Goal: Communication & Community: Answer question/provide support

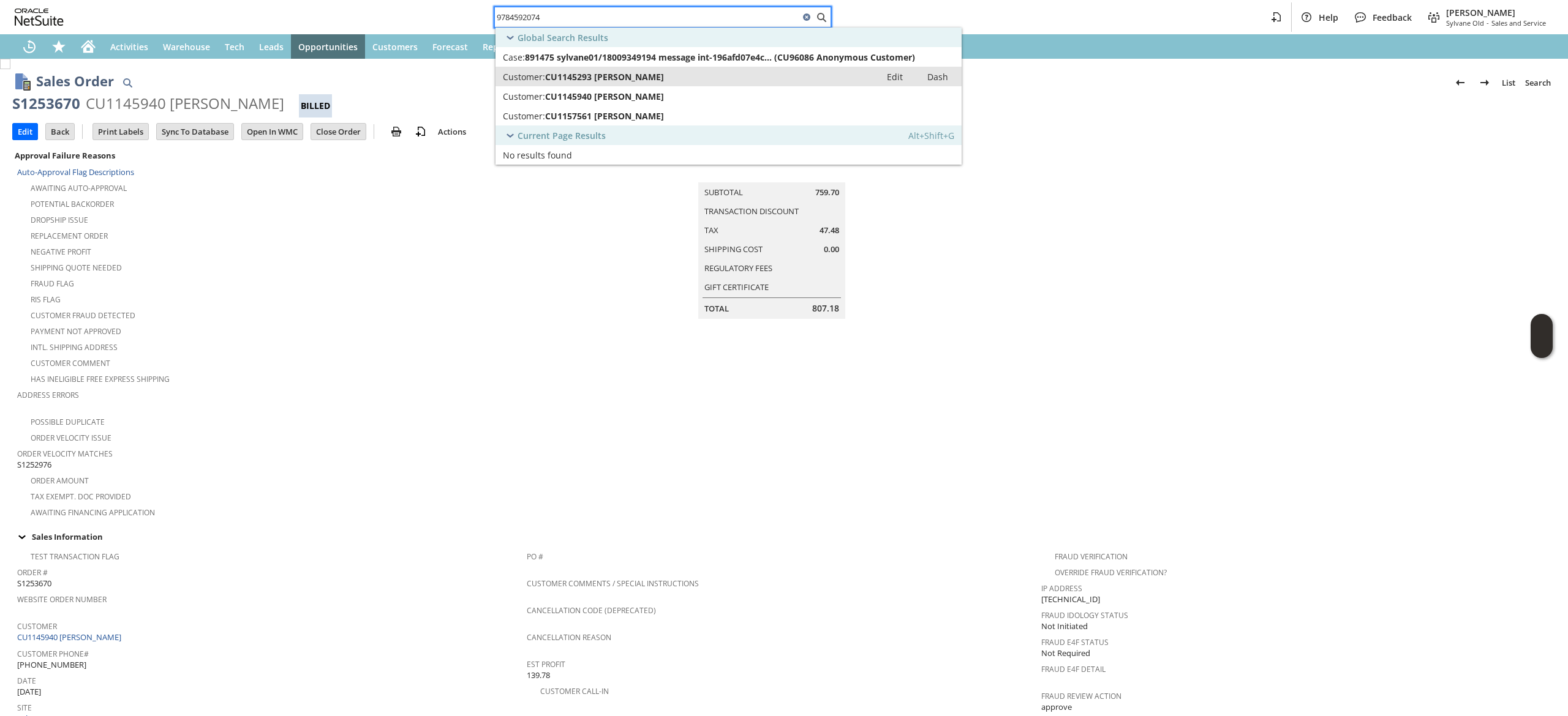
type input "9784592074"
click at [676, 76] on div "Customer: CU1145293 [PERSON_NAME]" at bounding box center [687, 76] width 370 height 12
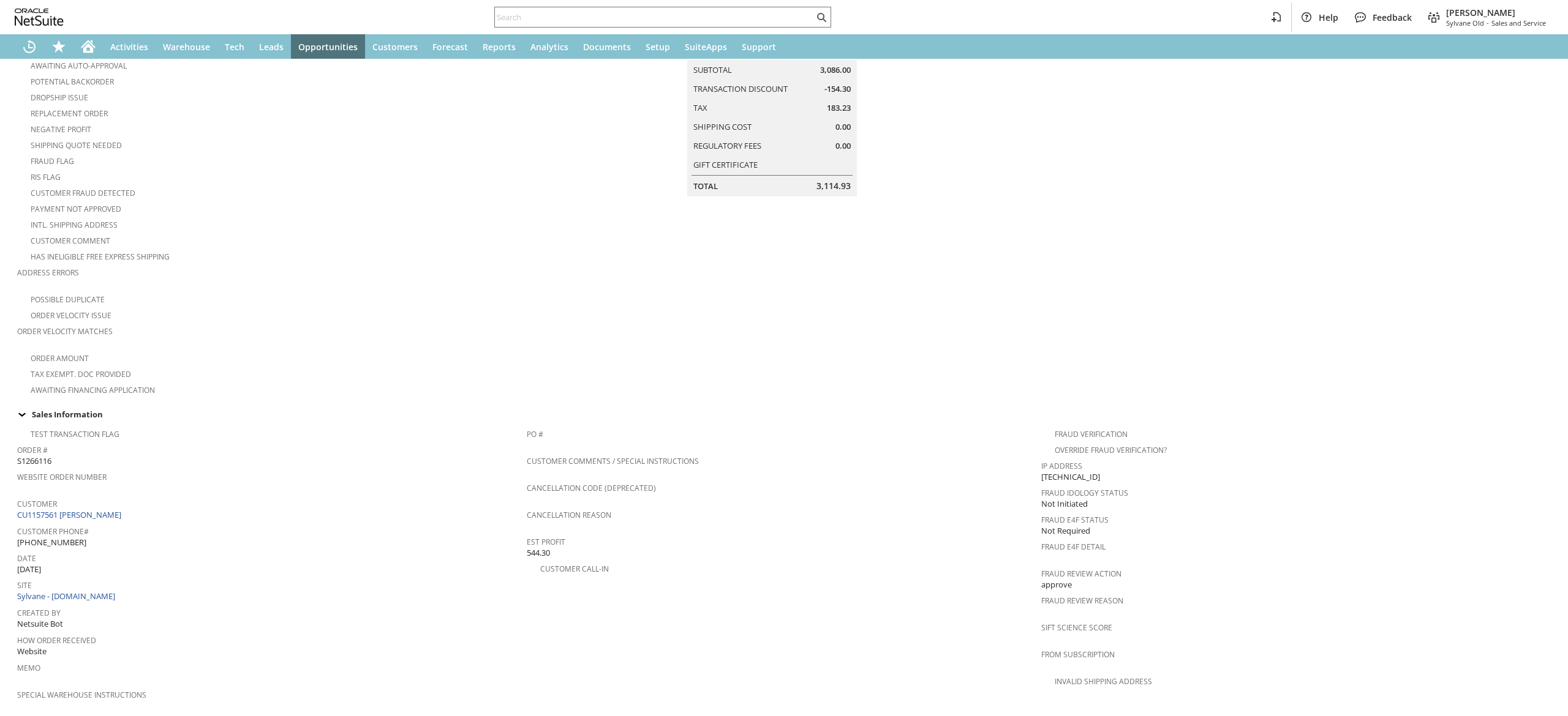
scroll to position [584, 0]
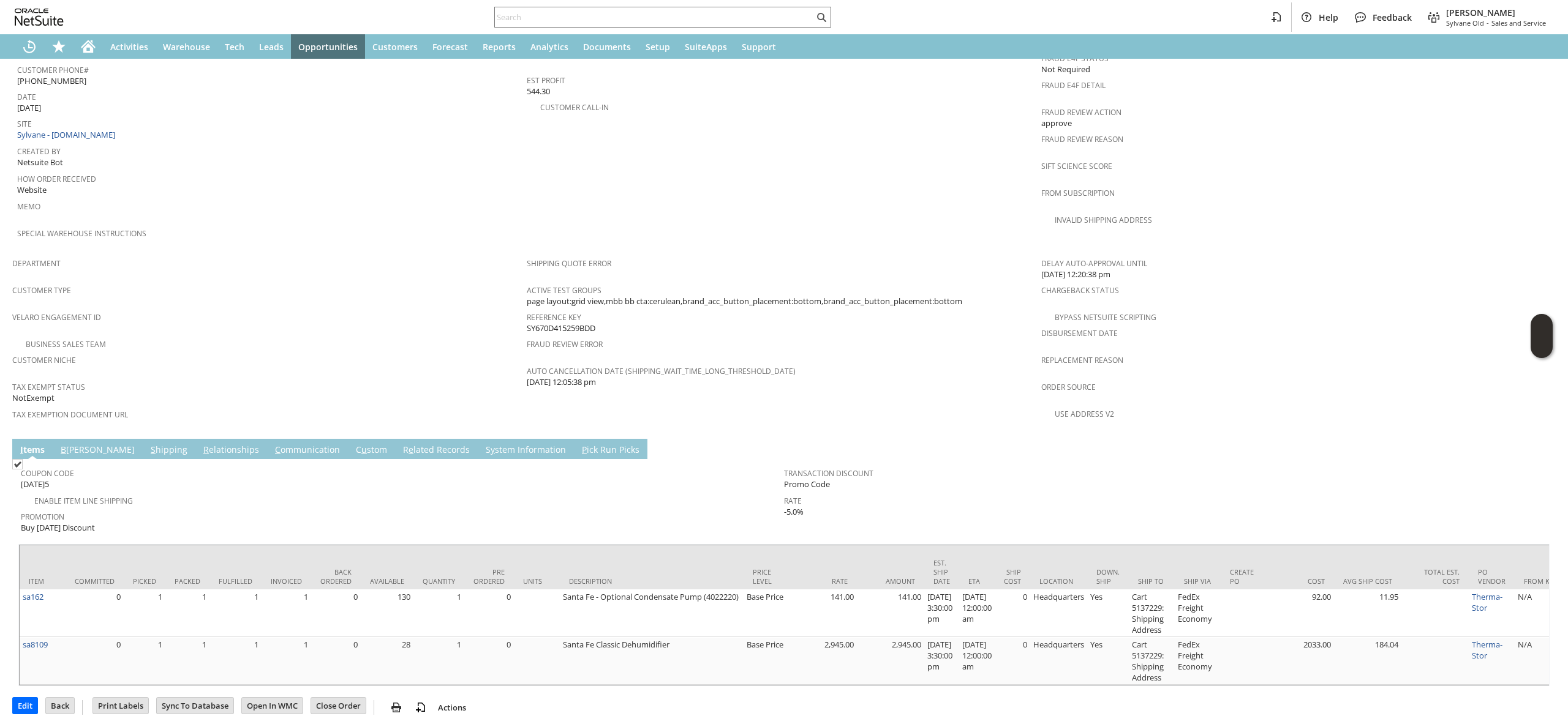
click at [272, 444] on link "C ommunication" at bounding box center [306, 450] width 71 height 14
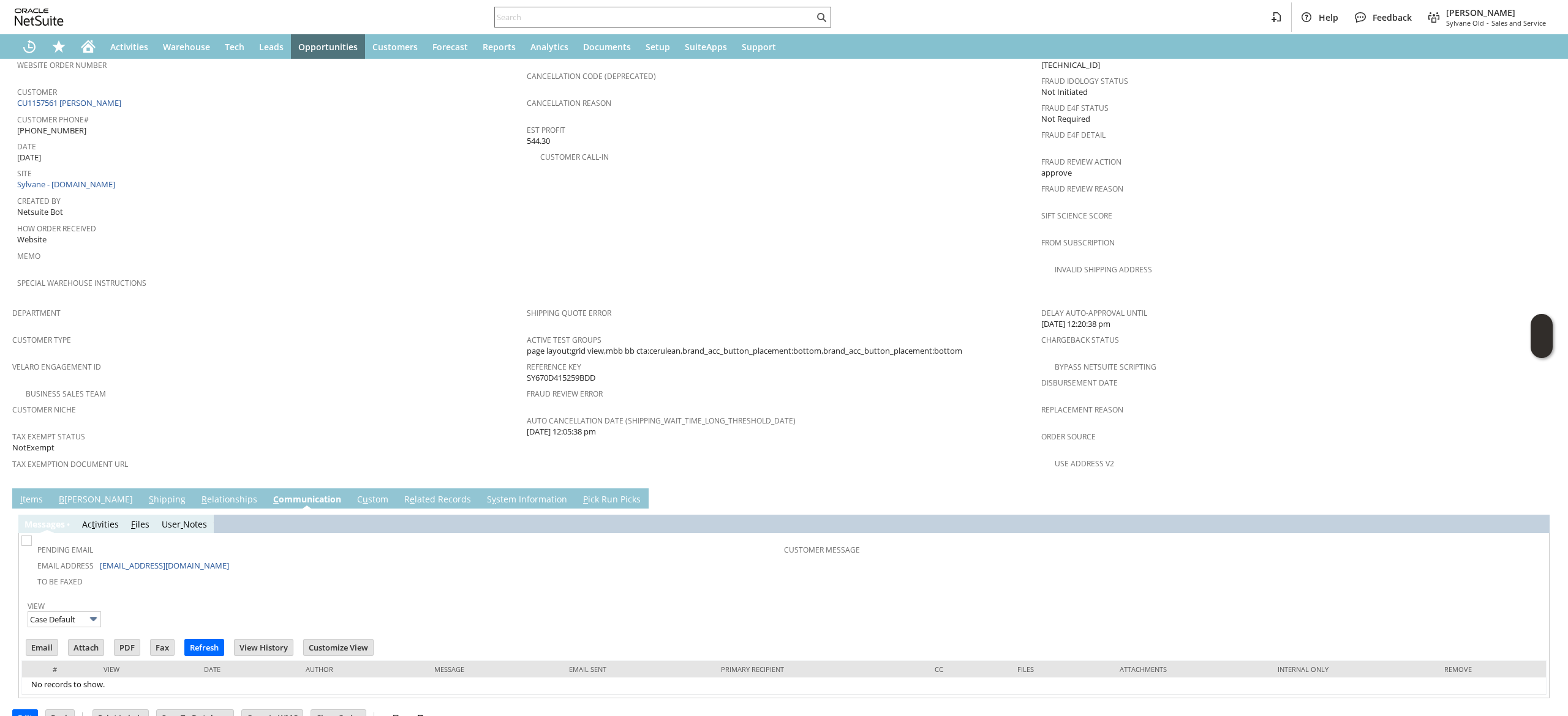
scroll to position [0, 0]
click at [32, 639] on td "Email" at bounding box center [43, 647] width 33 height 17
click at [38, 640] on input "Email" at bounding box center [42, 647] width 31 height 15
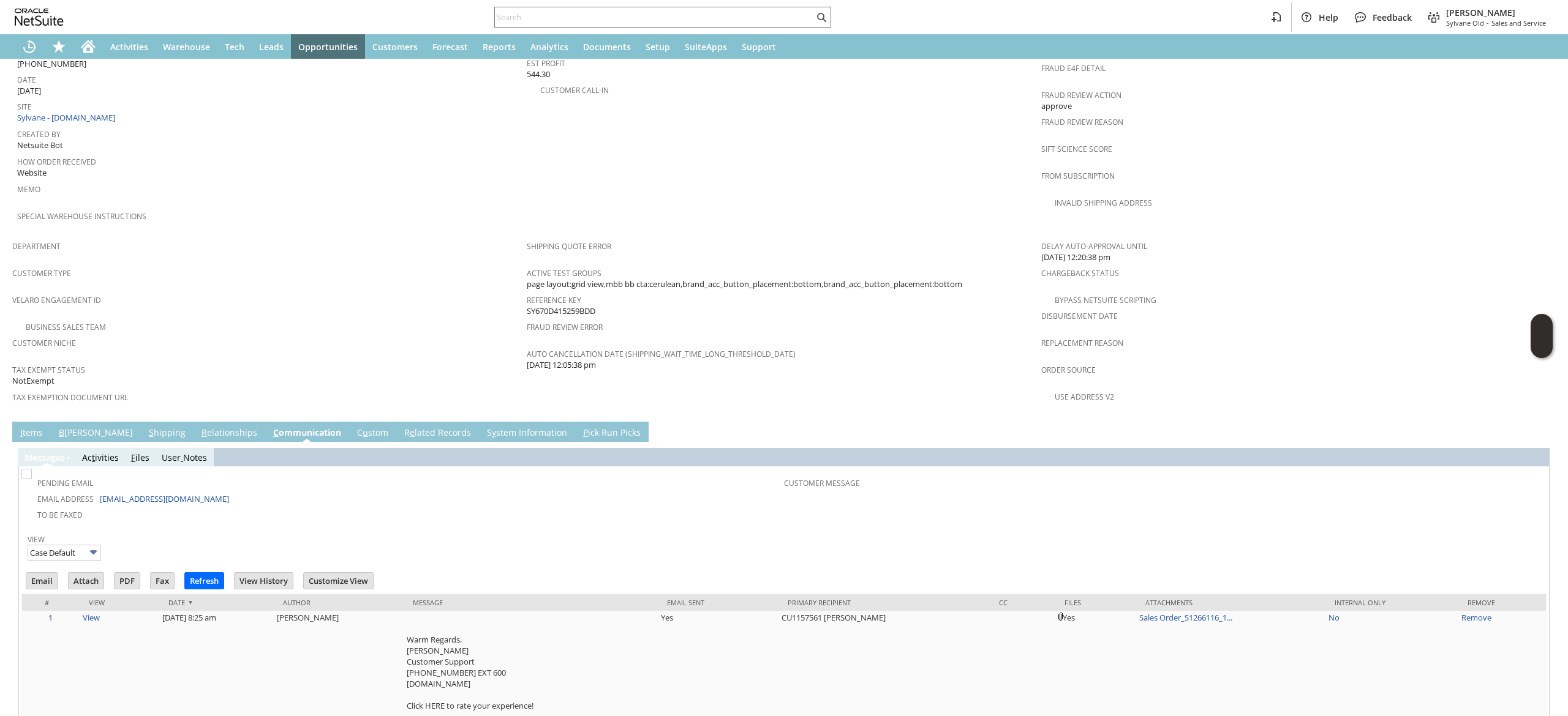
scroll to position [627, 0]
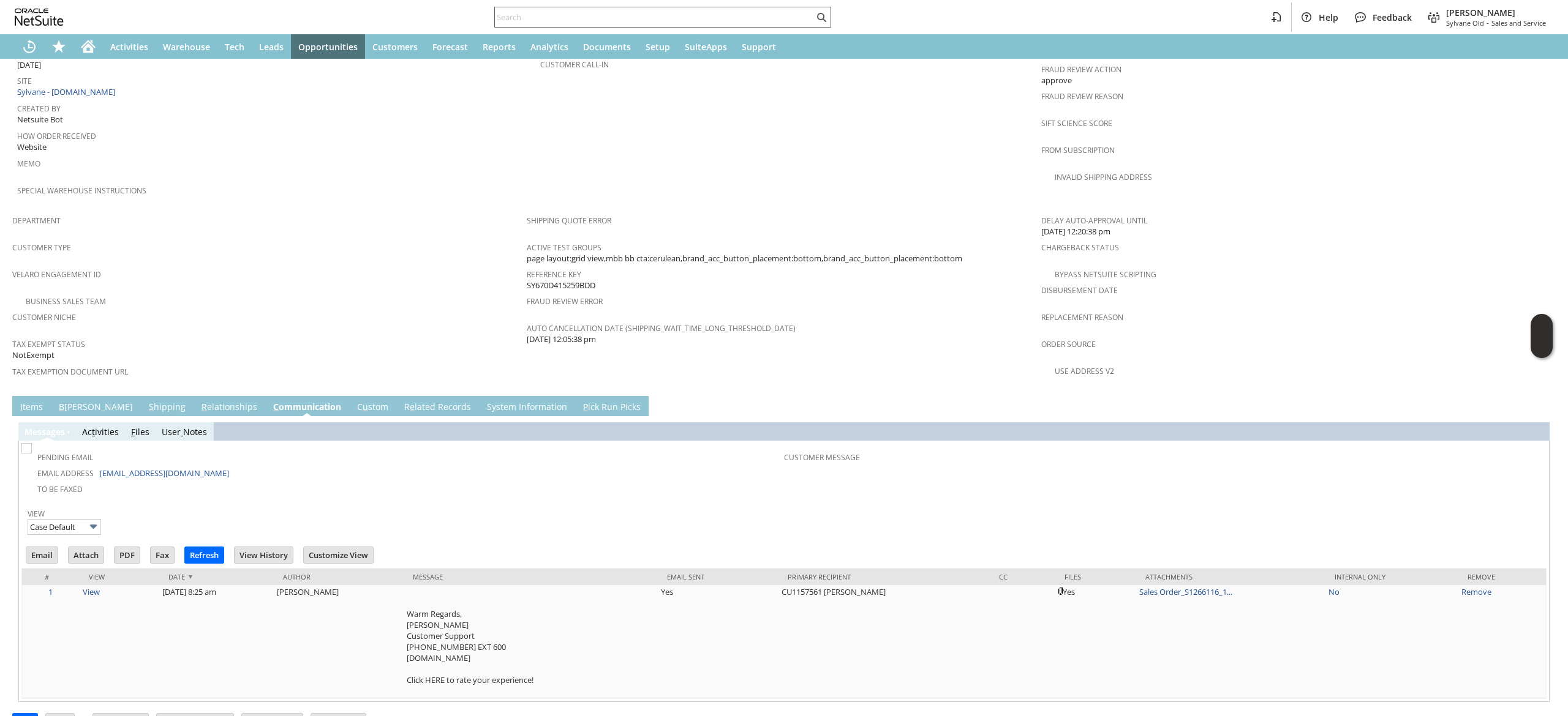
click at [618, 19] on input "text" at bounding box center [654, 16] width 319 height 14
paste input "pe11590"
type input "pe11590"
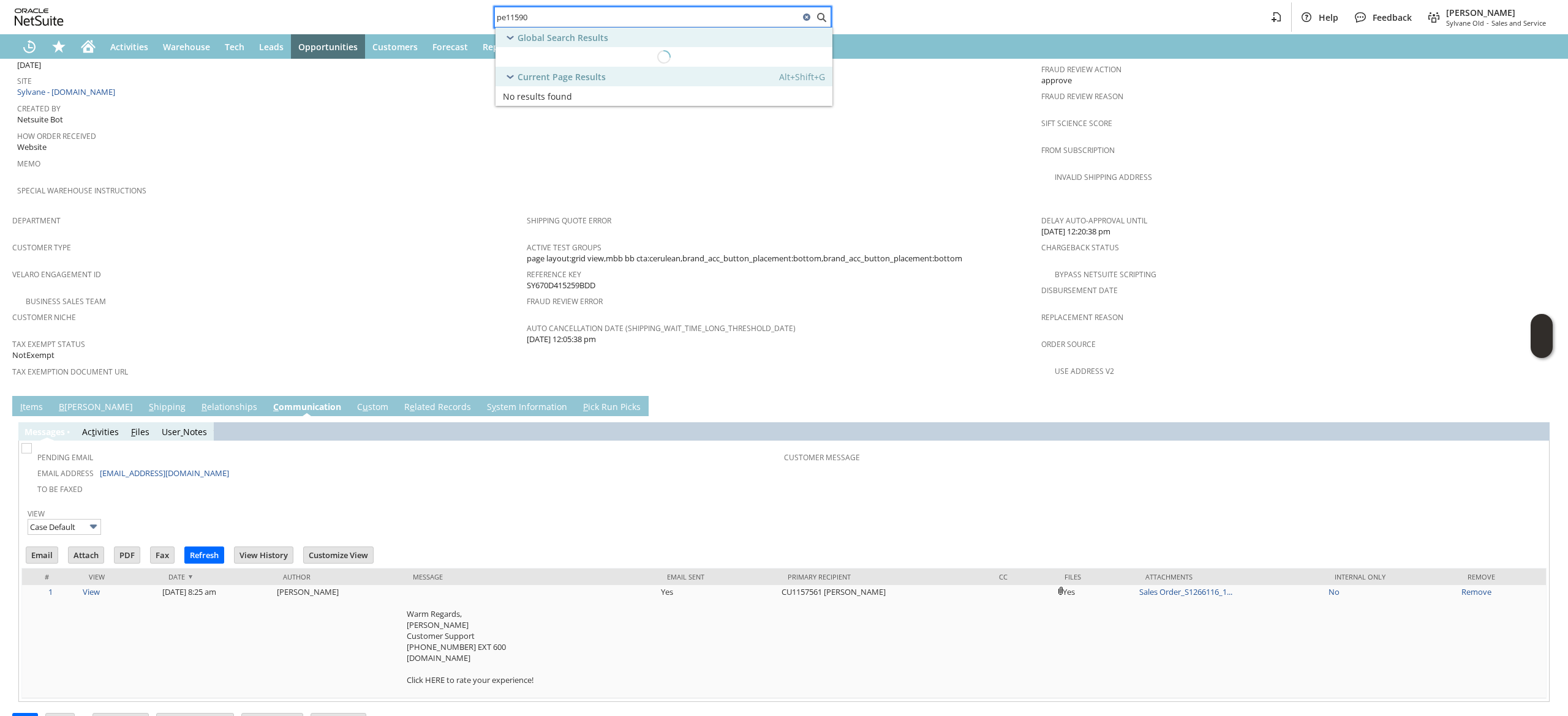
click at [618, 16] on input "pe11590" at bounding box center [647, 16] width 305 height 14
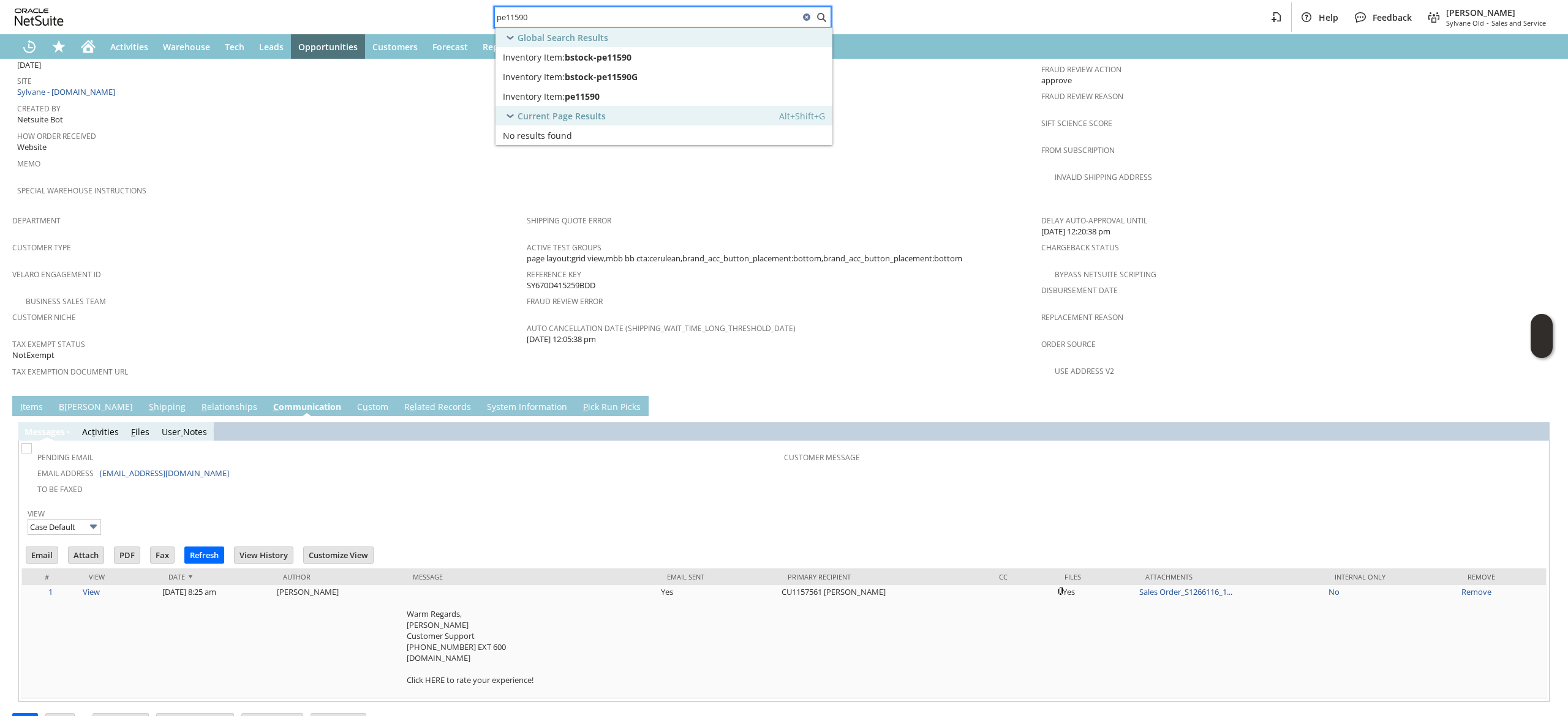
click at [618, 16] on input "pe11590" at bounding box center [647, 16] width 305 height 14
